Goal: Task Accomplishment & Management: Manage account settings

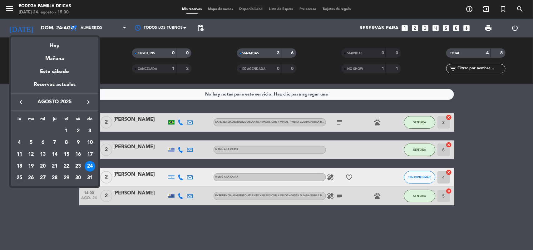
click at [17, 177] on div "25" at bounding box center [19, 178] width 11 height 11
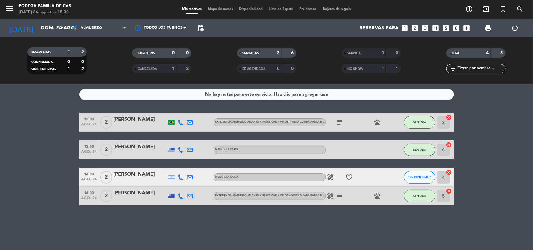
type input "lun. 25 ago."
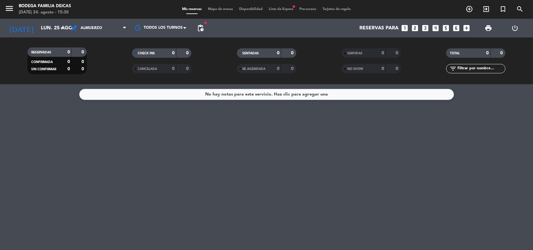
click at [279, 8] on span "Lista de Espera fiber_manual_record" at bounding box center [281, 8] width 31 height 3
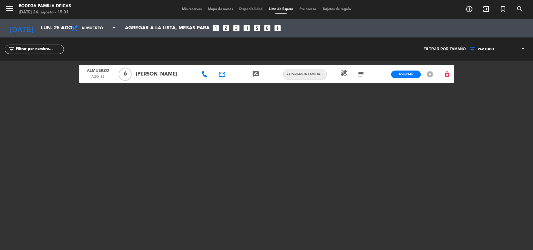
click at [203, 74] on icon at bounding box center [205, 74] width 6 height 6
click at [221, 62] on span "Copiar" at bounding box center [224, 63] width 13 height 7
click at [202, 75] on icon at bounding box center [205, 74] width 6 height 6
click at [206, 74] on span at bounding box center [205, 74] width 7 height 6
click at [206, 74] on icon at bounding box center [205, 74] width 6 height 6
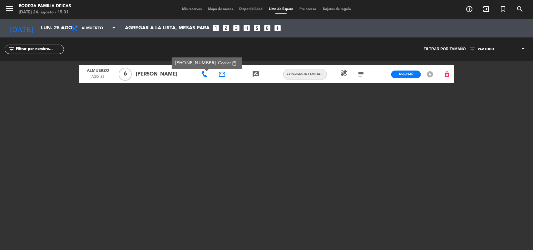
click at [224, 62] on span "Copiar" at bounding box center [224, 63] width 13 height 7
click at [277, 118] on div "Almuerzo [DATE] 6 [PERSON_NAME] [PHONE_NUMBER] Copiar content_paste email rate_…" at bounding box center [266, 139] width 375 height 156
click at [345, 72] on icon "healing" at bounding box center [344, 72] width 7 height 7
drag, startPoint x: 357, startPoint y: 92, endPoint x: 358, endPoint y: 81, distance: 11.1
click at [356, 91] on div "Almuerzo [DATE] 6 [PERSON_NAME] email rate_review credit_card EXPERIENCIA FAMIL…" at bounding box center [266, 139] width 375 height 156
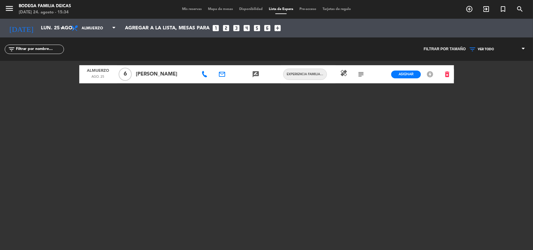
click at [362, 74] on icon "subject" at bounding box center [360, 74] width 7 height 7
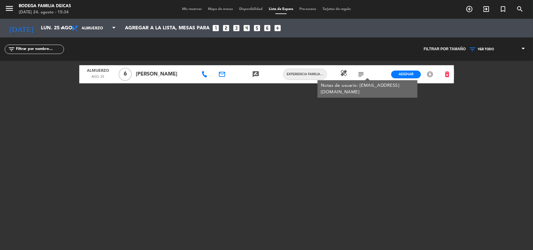
click at [372, 105] on div "Almuerzo [DATE] 6 [PERSON_NAME] email rate_review credit_card EXPERIENCIA FAMIL…" at bounding box center [266, 139] width 375 height 156
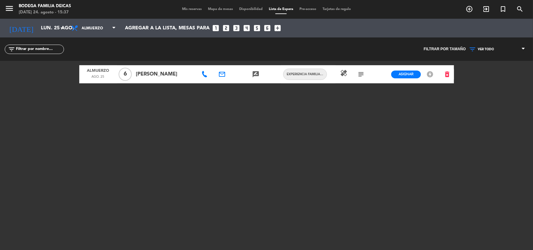
click at [205, 74] on icon at bounding box center [205, 74] width 6 height 6
click at [246, 113] on div "Almuerzo [DATE] 6 [PERSON_NAME] [PHONE_NUMBER] Copiar content_paste email rate_…" at bounding box center [266, 139] width 375 height 156
click at [69, 116] on div "menu Bodega Familia [PERSON_NAME][DATE] 24. agosto - 15:50 Mis reservas Mapa de…" at bounding box center [266, 125] width 533 height 250
click at [41, 28] on input "lun. 25 ago." at bounding box center [71, 28] width 66 height 12
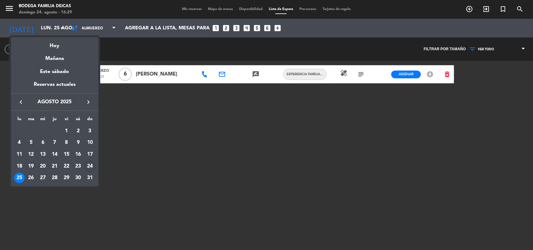
click at [17, 177] on div "25" at bounding box center [19, 178] width 11 height 11
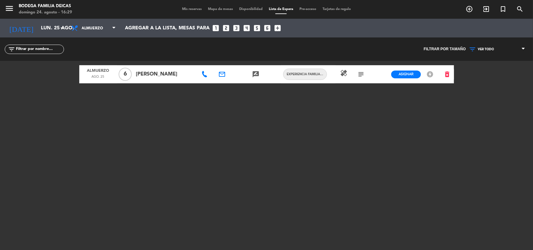
click at [188, 10] on span "Mis reservas" at bounding box center [192, 8] width 26 height 3
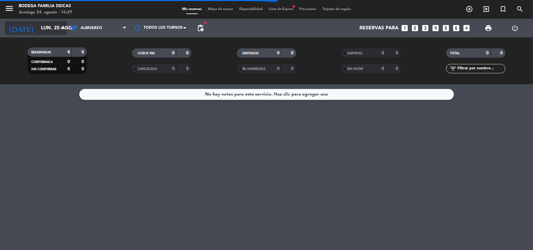
click at [57, 27] on input "lun. 25 ago." at bounding box center [71, 28] width 66 height 12
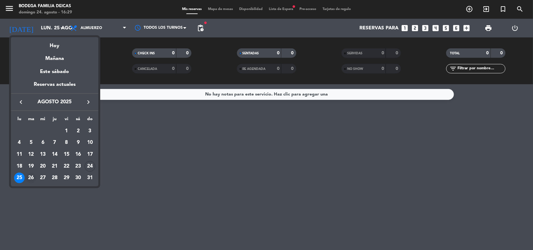
click at [29, 178] on div "26" at bounding box center [31, 178] width 11 height 11
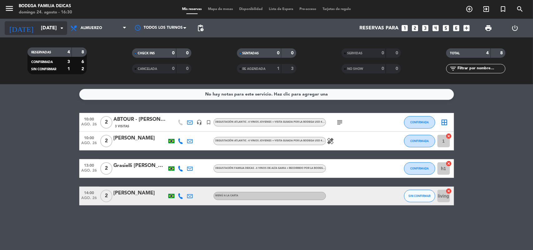
click at [41, 25] on input "[DATE]" at bounding box center [71, 28] width 66 height 12
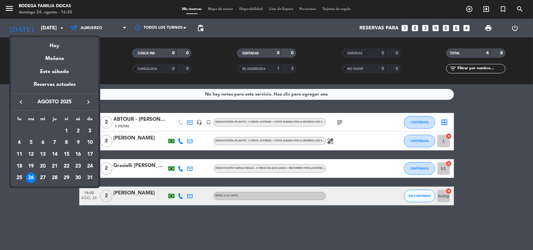
click at [42, 176] on div "27" at bounding box center [42, 178] width 11 height 11
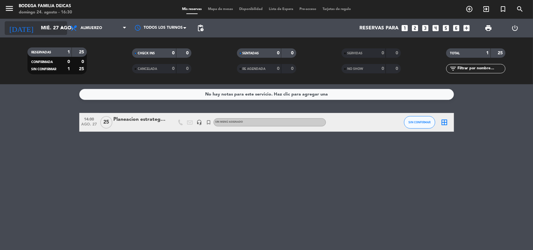
click at [47, 28] on input "mié. 27 ago." at bounding box center [71, 28] width 66 height 12
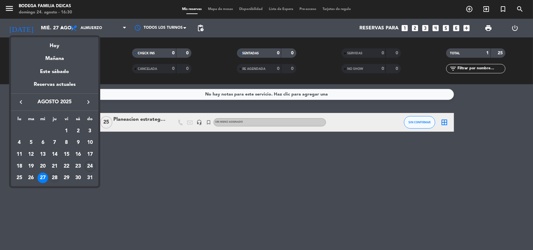
click at [54, 179] on div "28" at bounding box center [54, 178] width 11 height 11
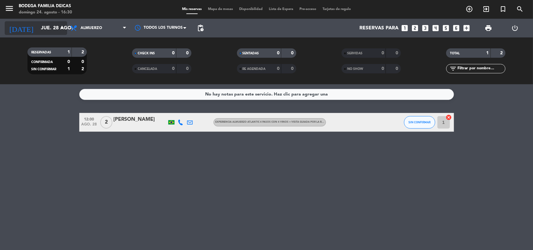
click at [38, 31] on input "jue. 28 ago." at bounding box center [71, 28] width 66 height 12
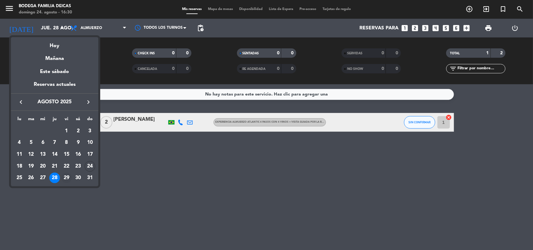
click at [65, 176] on div "29" at bounding box center [66, 178] width 11 height 11
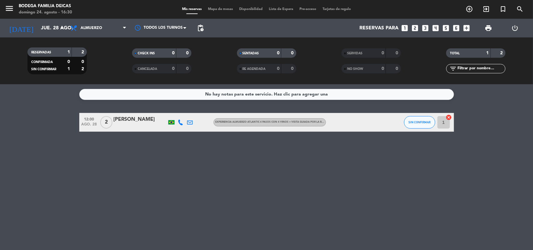
type input "vie. 29 ago."
